Goal: Find specific page/section: Find specific page/section

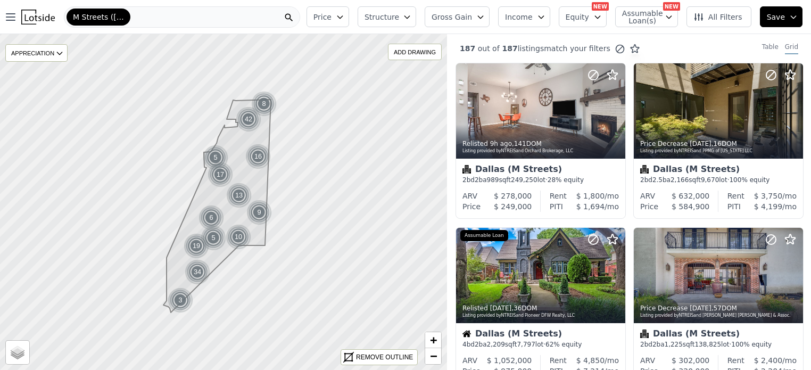
click at [147, 20] on div "M Streets ([GEOGRAPHIC_DATA])" at bounding box center [182, 16] width 236 height 21
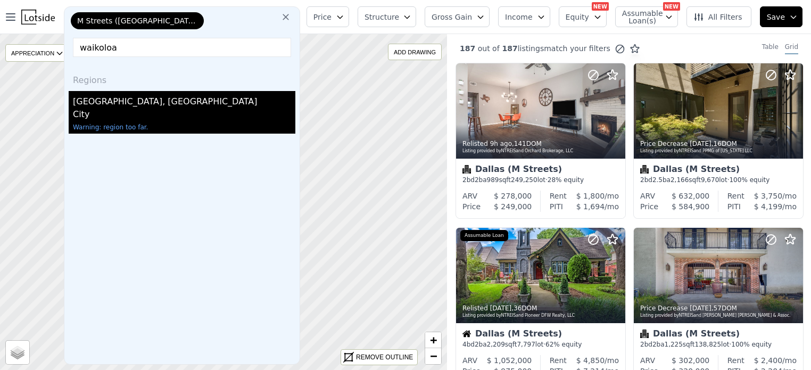
type input "waikoloa"
click at [120, 104] on div "[GEOGRAPHIC_DATA], [GEOGRAPHIC_DATA]" at bounding box center [184, 99] width 222 height 17
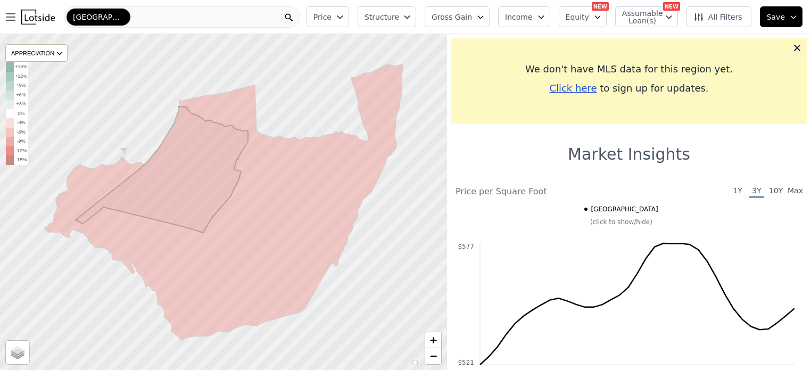
click at [344, 20] on icon "button" at bounding box center [340, 17] width 9 height 9
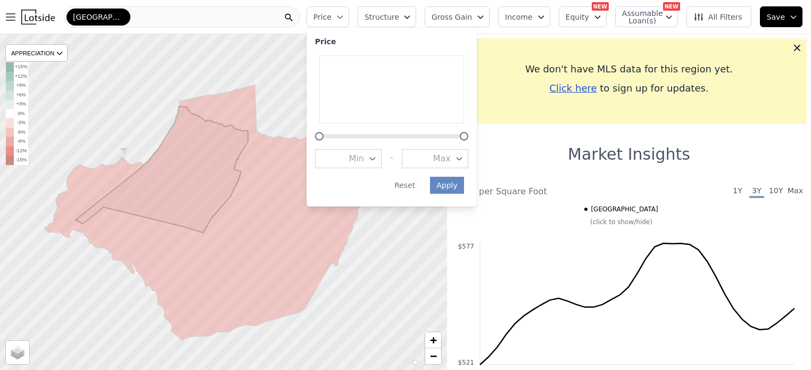
click at [344, 20] on icon "button" at bounding box center [340, 17] width 9 height 9
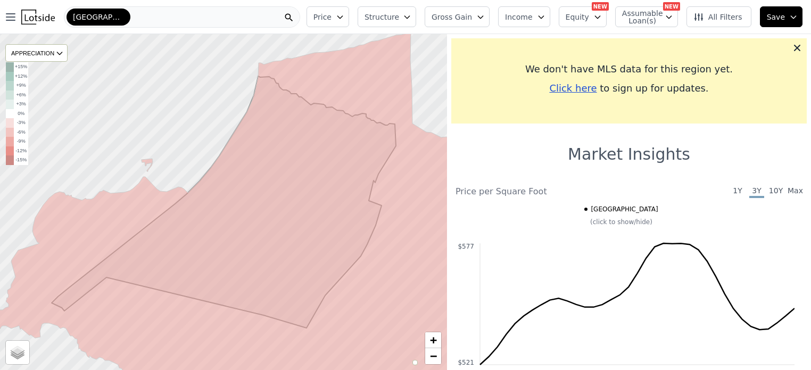
click at [128, 23] on div "[GEOGRAPHIC_DATA]" at bounding box center [97, 17] width 66 height 20
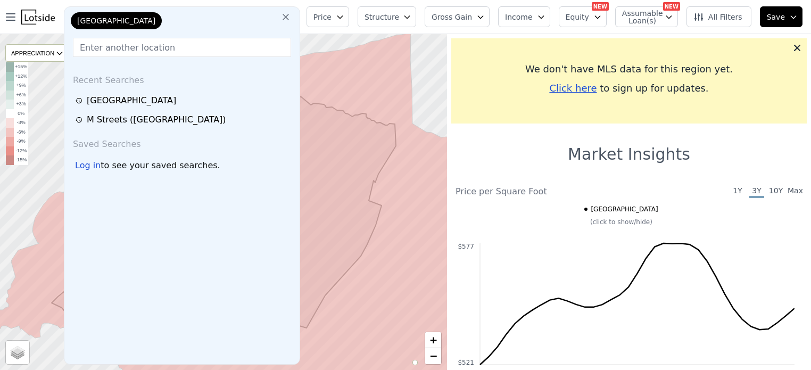
click at [192, 53] on input "text" at bounding box center [182, 47] width 218 height 19
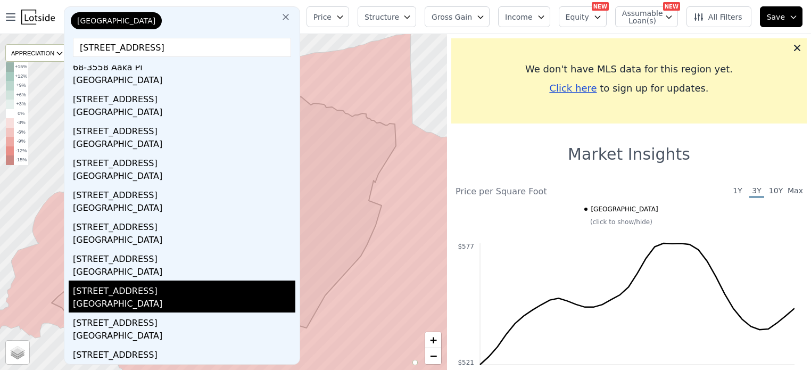
scroll to position [46, 0]
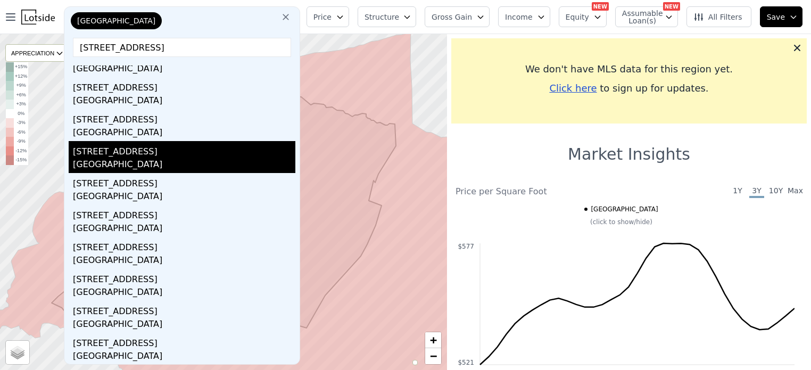
type input "[STREET_ADDRESS]"
click at [128, 162] on div "[GEOGRAPHIC_DATA]" at bounding box center [184, 165] width 222 height 15
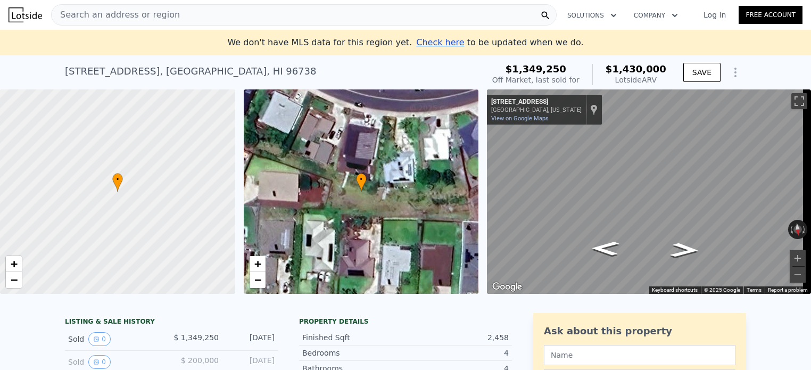
scroll to position [53, 0]
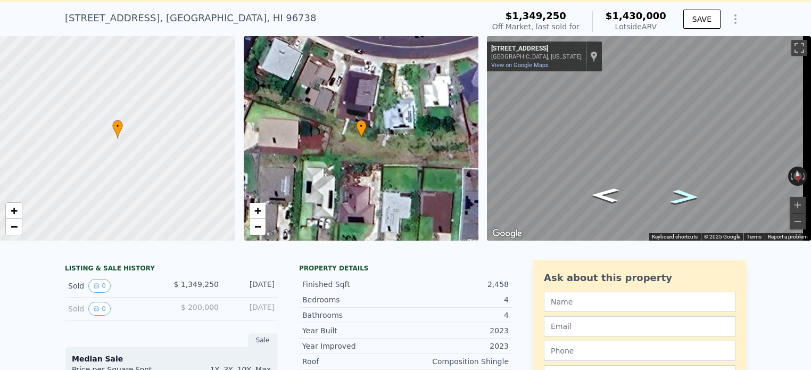
click at [678, 200] on icon "Go West, Haia St" at bounding box center [684, 196] width 53 height 21
click at [678, 200] on icon "Go West, Haia St" at bounding box center [683, 198] width 63 height 23
click at [671, 204] on icon "Go East, Haia St" at bounding box center [679, 204] width 73 height 23
click at [671, 204] on icon "Go East, Haia St" at bounding box center [676, 202] width 78 height 23
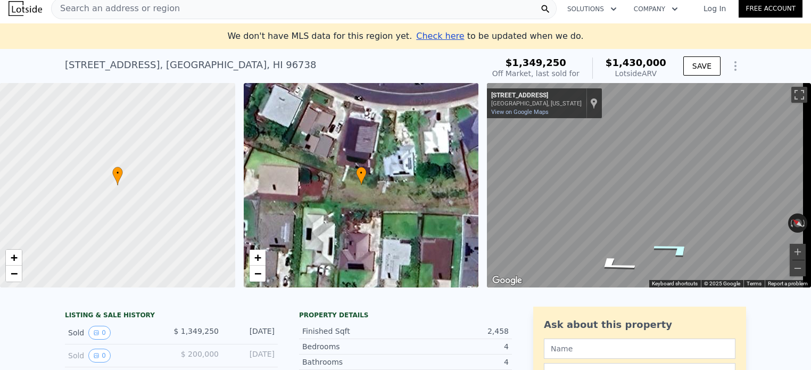
scroll to position [0, 0]
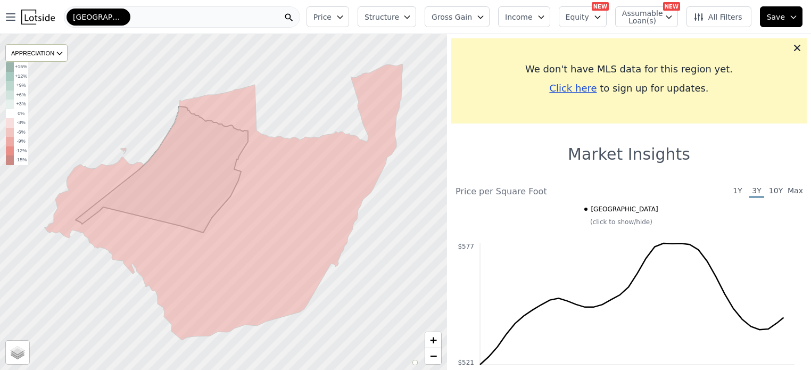
click at [238, 21] on div "[GEOGRAPHIC_DATA]" at bounding box center [182, 16] width 236 height 21
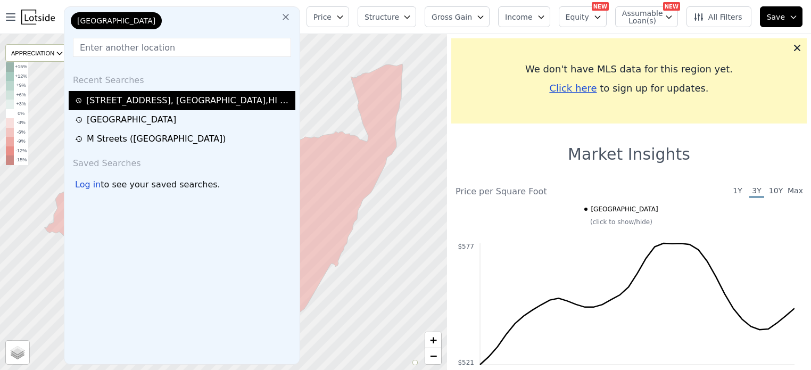
click at [152, 104] on div "[STREET_ADDRESS]" at bounding box center [189, 100] width 206 height 13
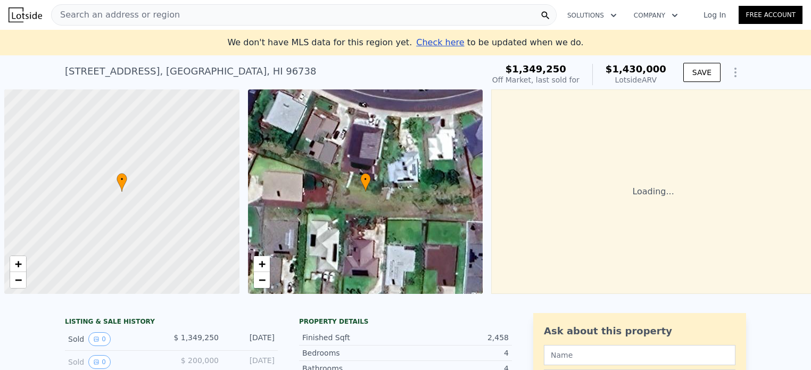
scroll to position [0, 4]
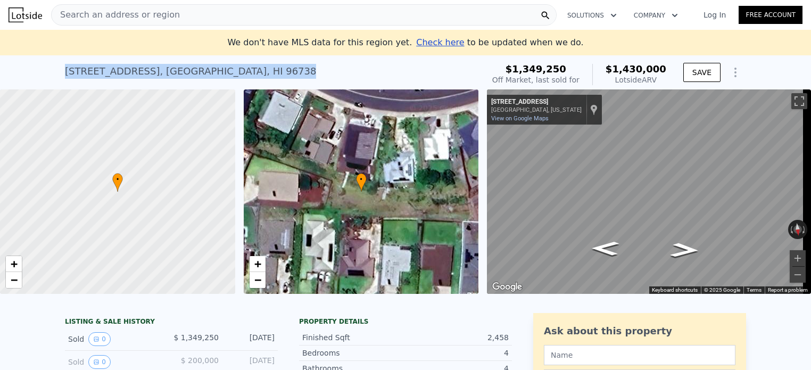
drag, startPoint x: 258, startPoint y: 71, endPoint x: 36, endPoint y: 70, distance: 221.4
click at [36, 70] on div "[STREET_ADDRESS] Sold [DATE] for $1.349m (~ARV $1.430m ) $1,349,250 Off Market,…" at bounding box center [405, 72] width 811 height 34
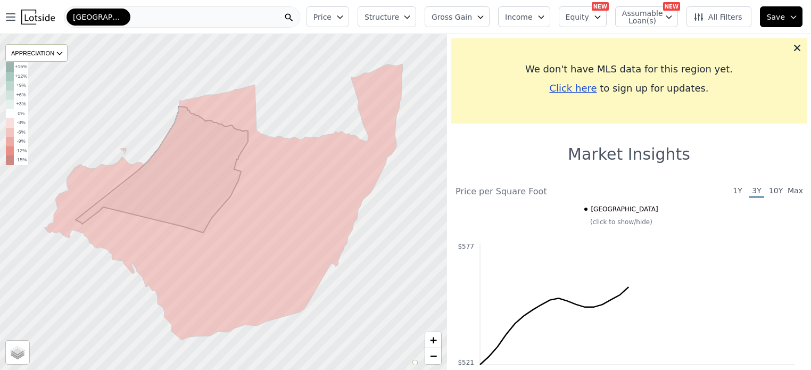
click at [229, 21] on div "[GEOGRAPHIC_DATA]" at bounding box center [182, 16] width 236 height 21
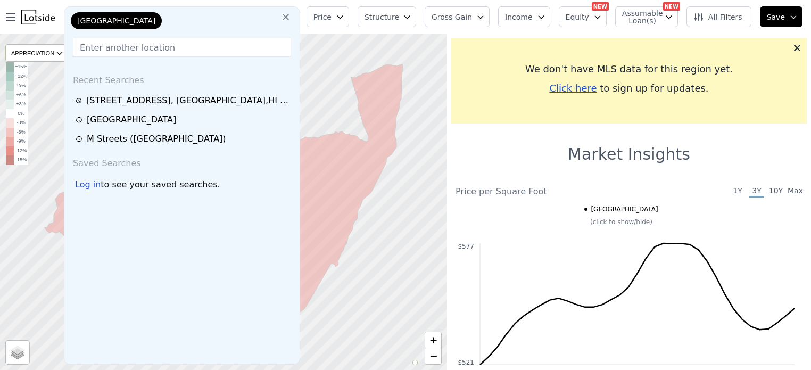
click at [169, 44] on input "text" at bounding box center [182, 47] width 218 height 19
paste input "[STREET_ADDRESS]"
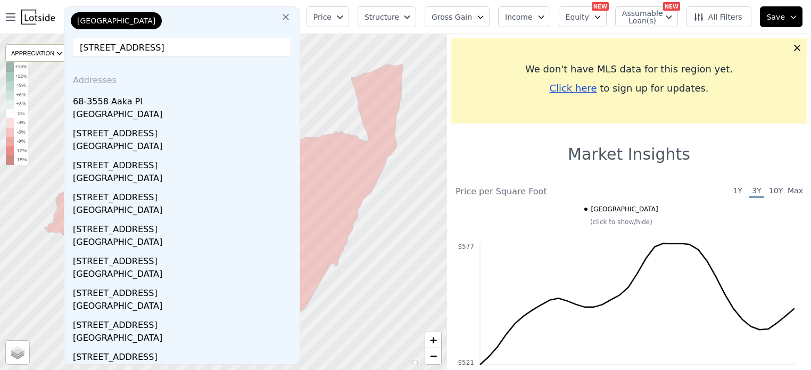
type input "[STREET_ADDRESS]"
